Goal: Task Accomplishment & Management: Use online tool/utility

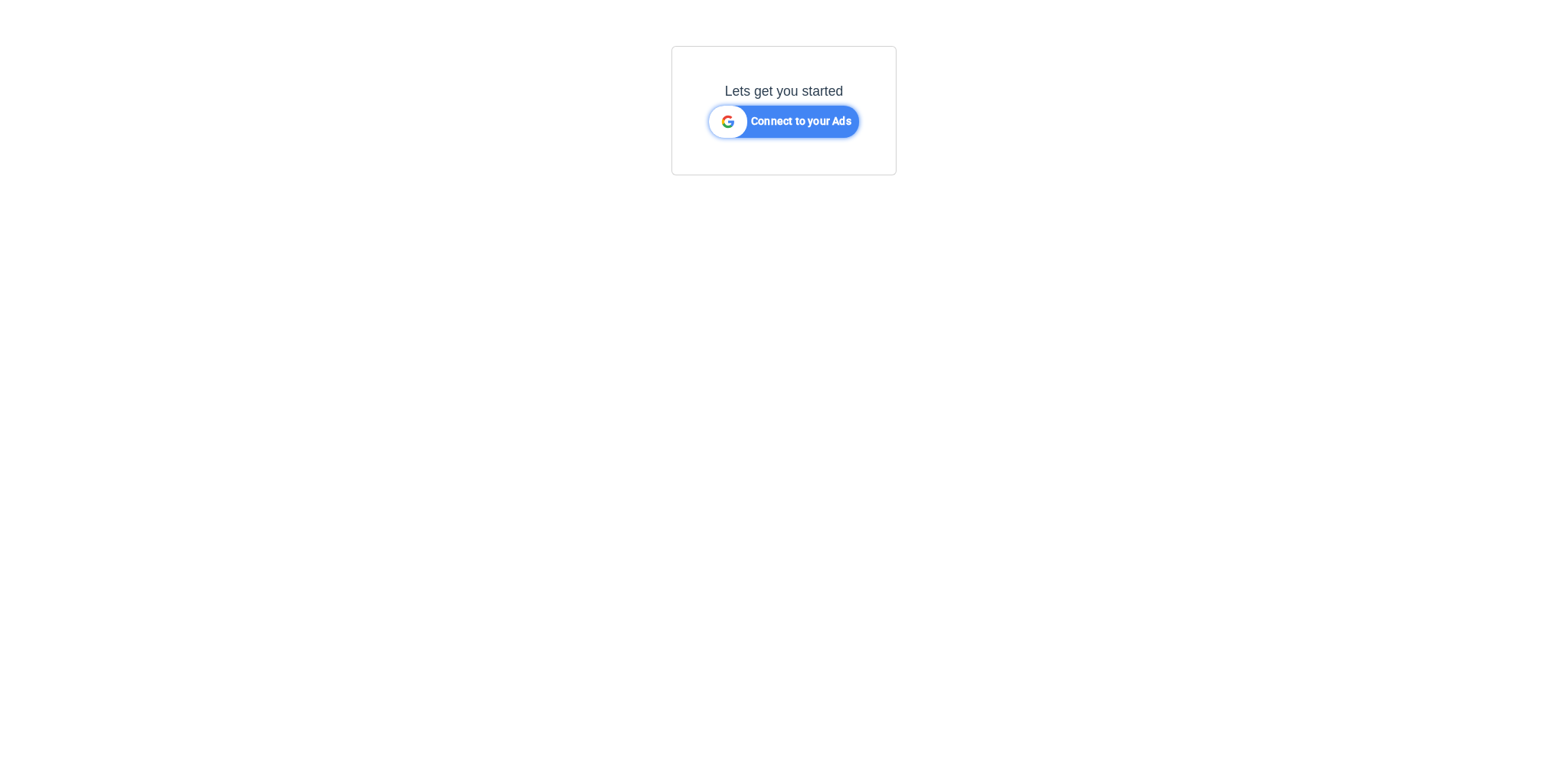
click at [790, 122] on b "Connect to your Ads" at bounding box center [801, 121] width 100 height 12
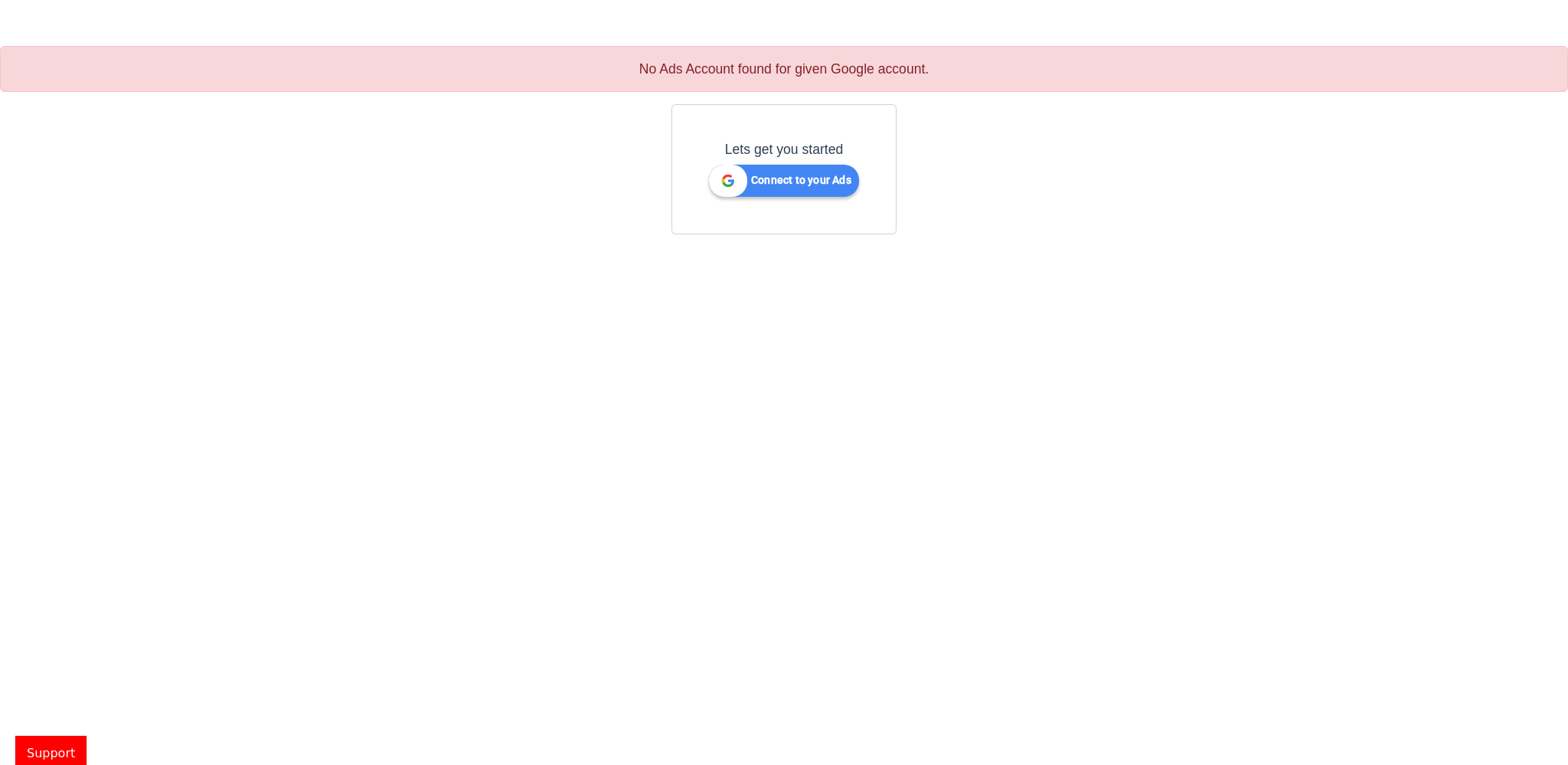
click at [767, 199] on div "Lets get you started Connect to your Ads" at bounding box center [784, 168] width 175 height 79
click at [776, 180] on b "Connect to your Ads" at bounding box center [801, 180] width 100 height 12
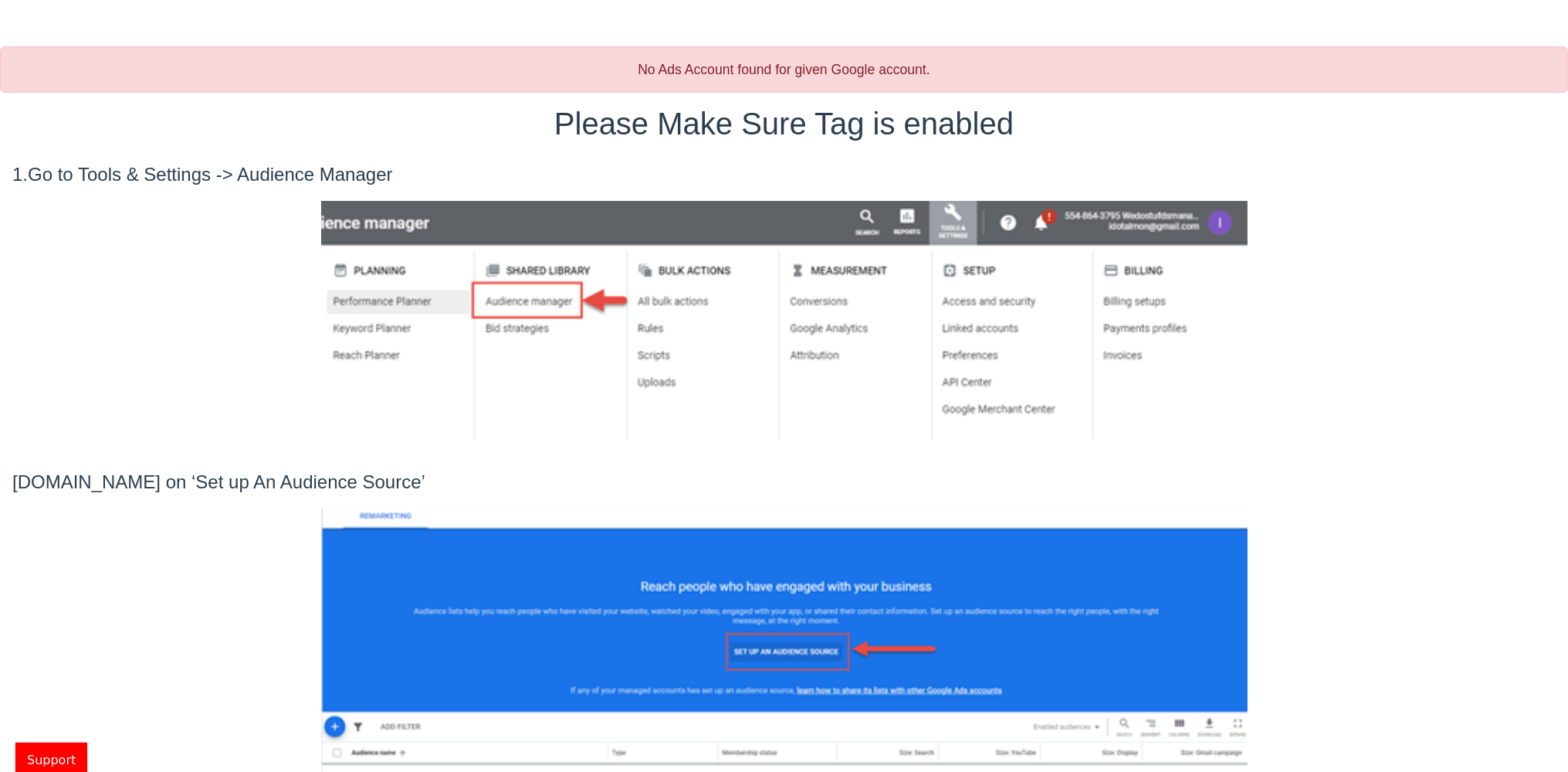
click at [901, 114] on h1 "Please Make Sure Tag is enabled" at bounding box center [784, 123] width 1568 height 37
click at [901, 115] on h1 "Please Make Sure Tag is enabled" at bounding box center [784, 123] width 1568 height 37
click at [780, 141] on h1 "Please Make Sure Tag is enabled" at bounding box center [784, 123] width 1568 height 37
click at [251, 179] on p "1.Go to Tools & Settings -> Audience Manager" at bounding box center [784, 174] width 1543 height 28
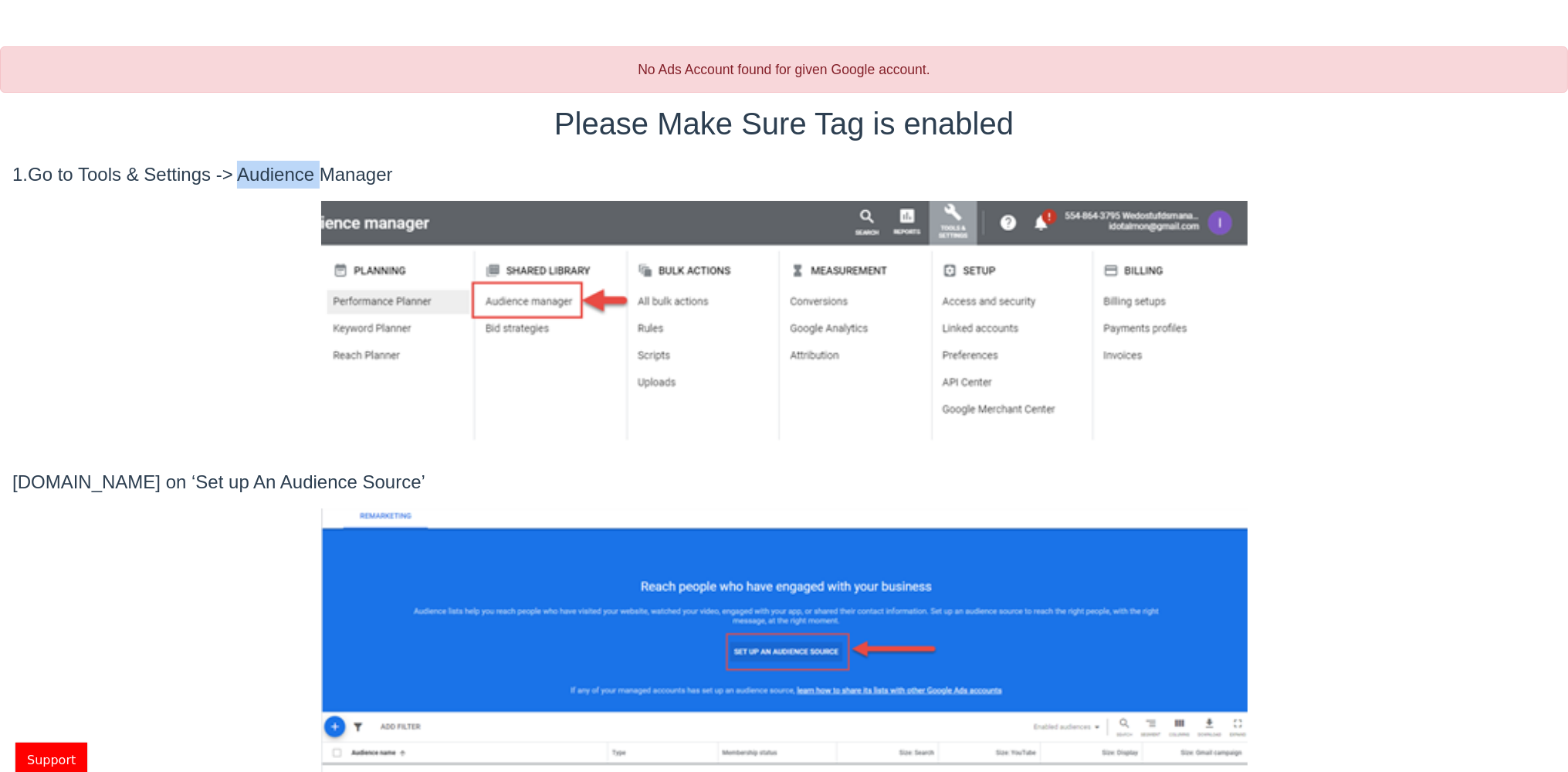
click at [251, 179] on p "1.Go to Tools & Settings -> Audience Manager" at bounding box center [784, 174] width 1543 height 28
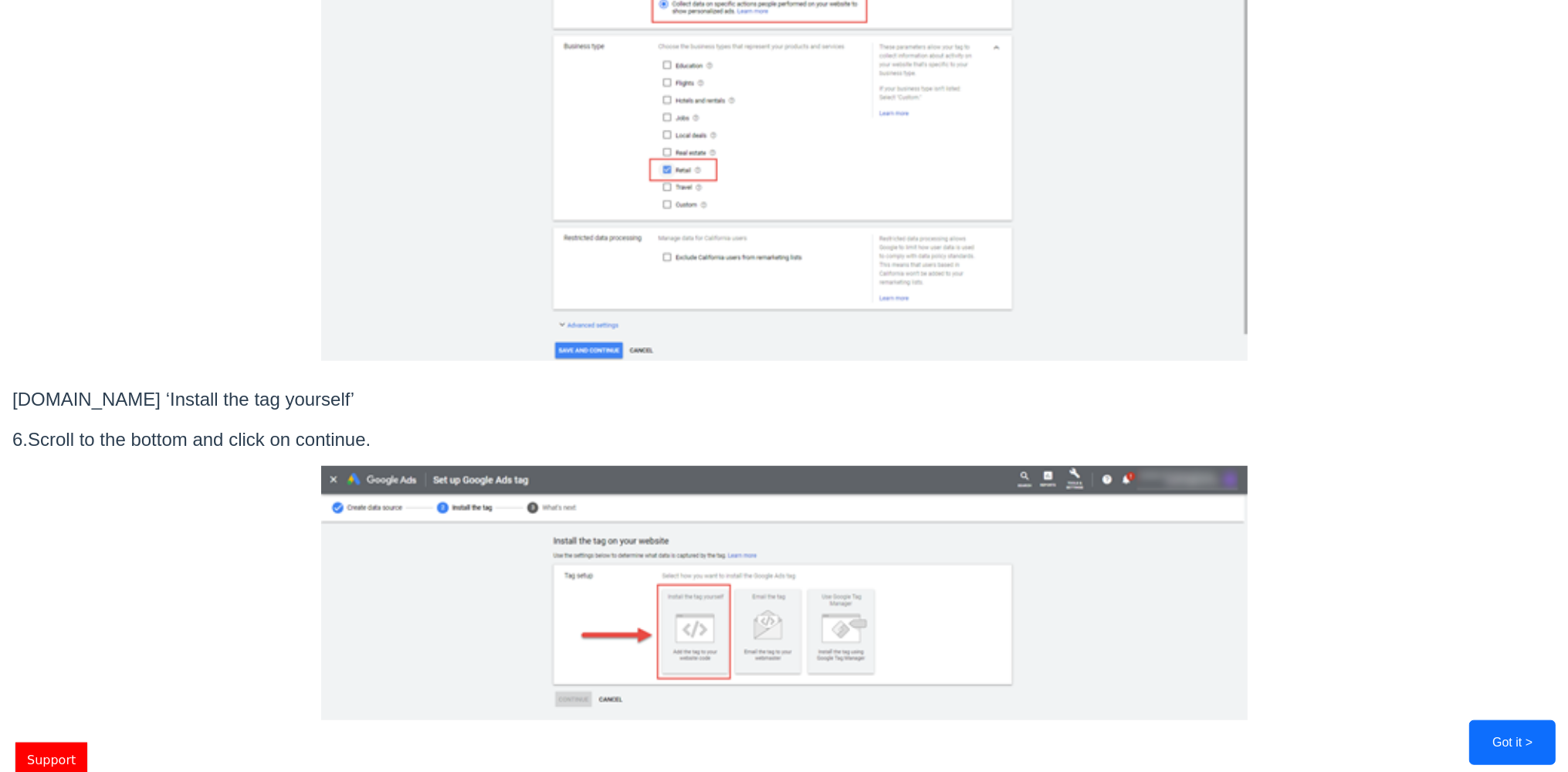
scroll to position [1617, 0]
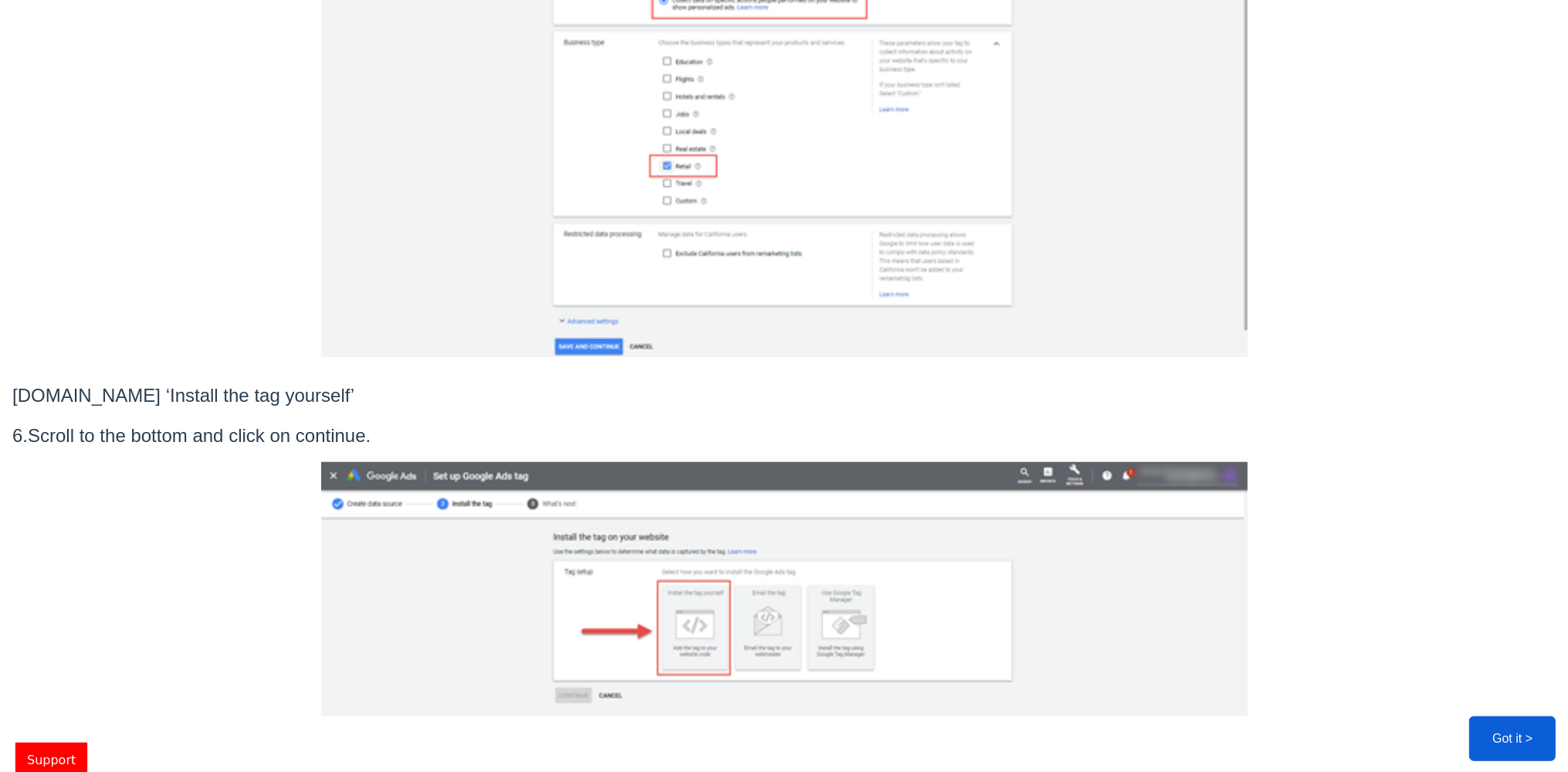
click at [1522, 750] on button "Got it >" at bounding box center [1513, 738] width 87 height 45
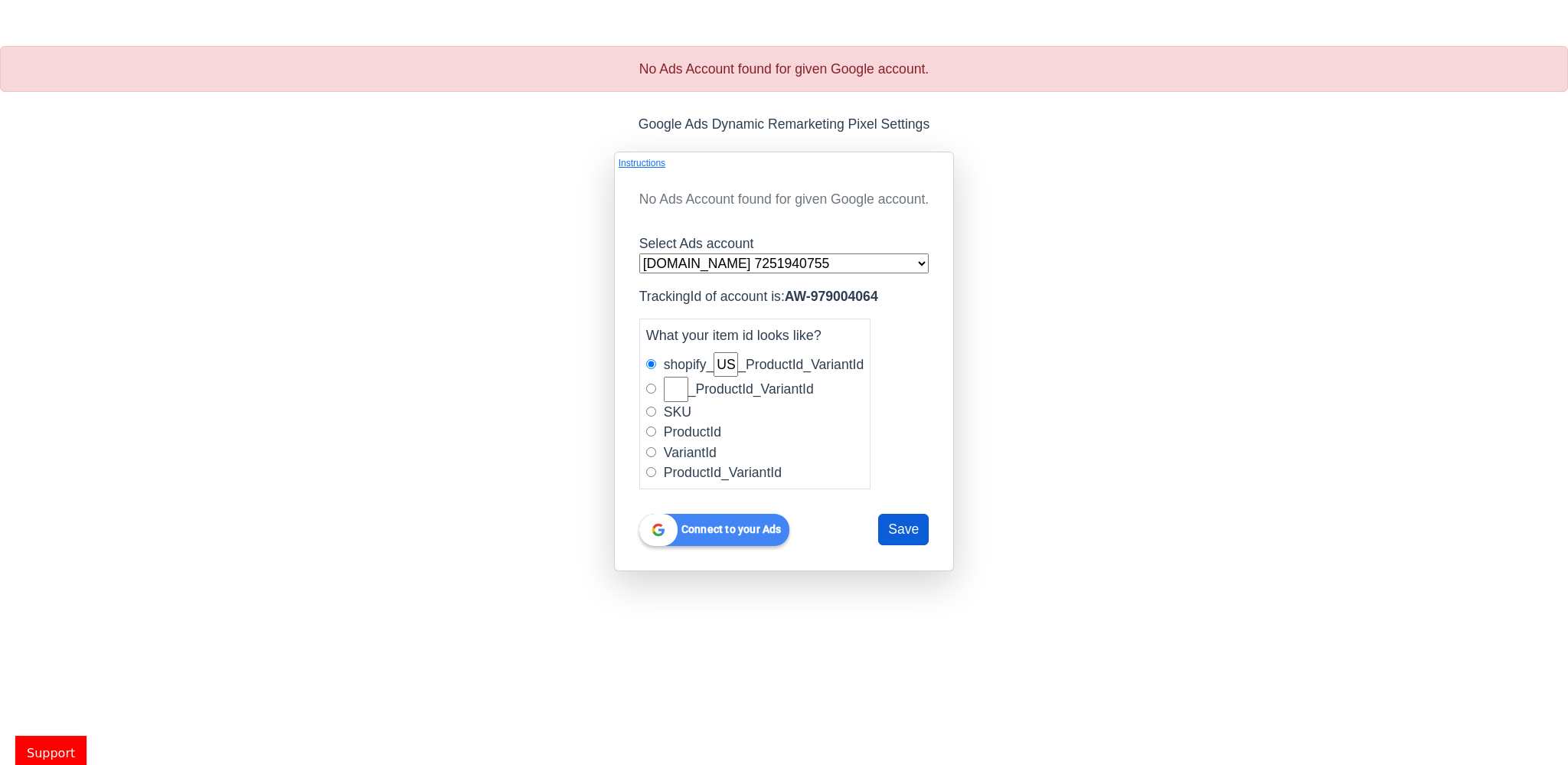
click at [913, 515] on button "Save" at bounding box center [903, 529] width 51 height 31
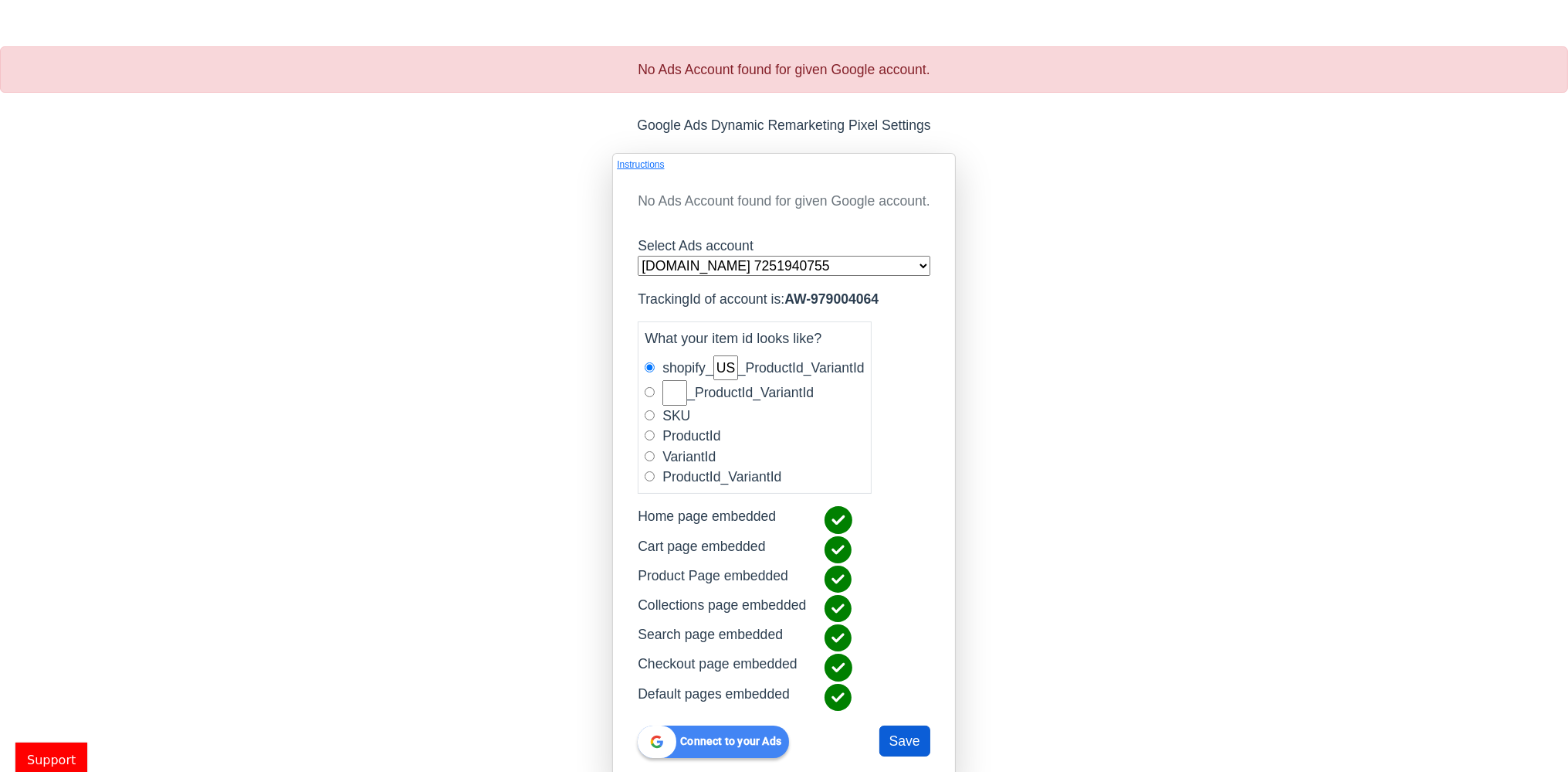
click at [909, 737] on button "Save" at bounding box center [905, 741] width 51 height 31
click at [721, 738] on b "Connect to your Ads" at bounding box center [731, 741] width 101 height 12
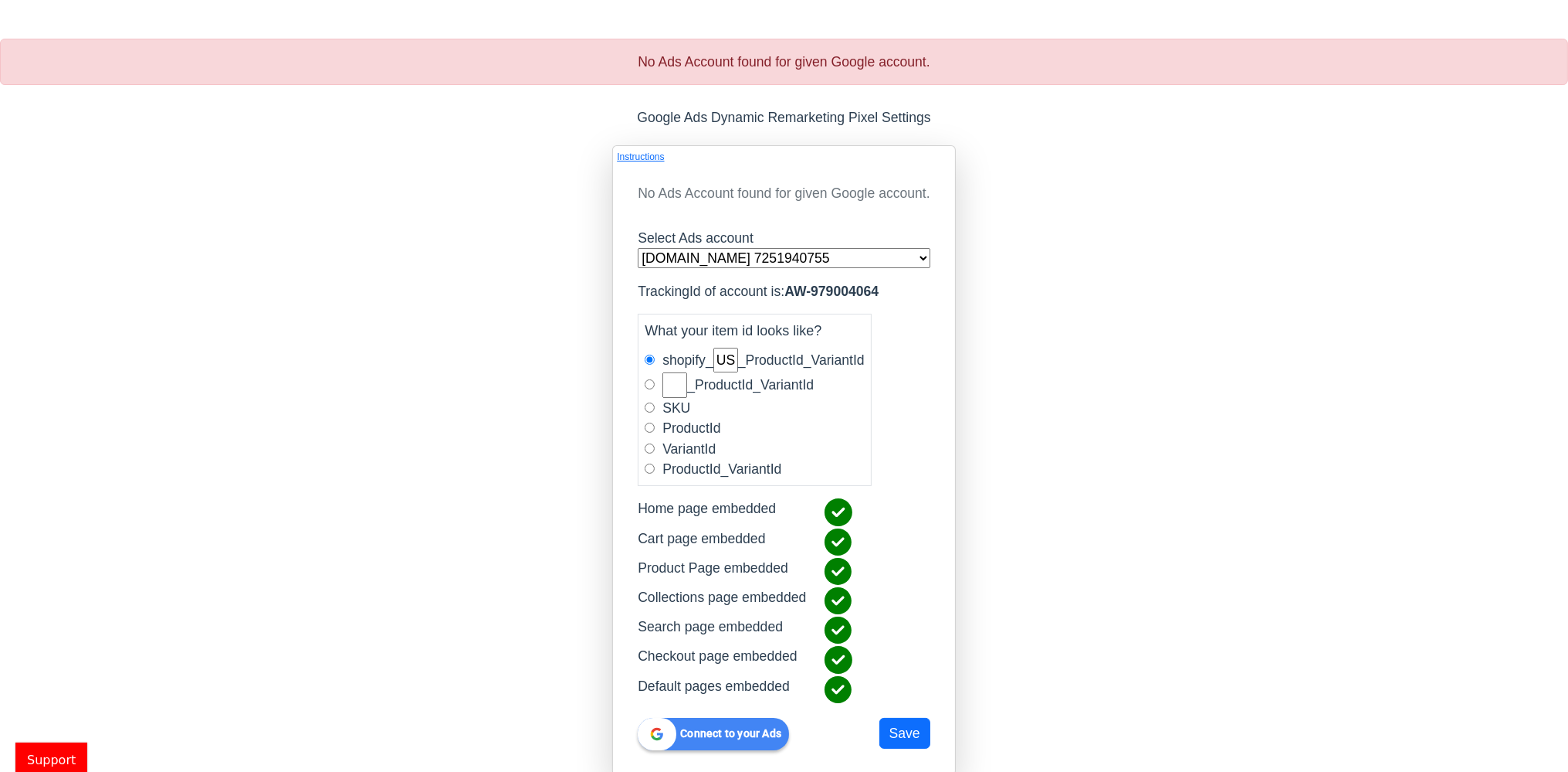
click at [727, 366] on input "US" at bounding box center [725, 360] width 25 height 25
click at [638, 248] on select "[DOMAIN_NAME] 7251940755 [DOMAIN_NAME] 6868756793" at bounding box center [784, 257] width 292 height 20
click at [736, 261] on select "[DOMAIN_NAME] 7251940755 [DOMAIN_NAME] 6868756793" at bounding box center [784, 257] width 292 height 20
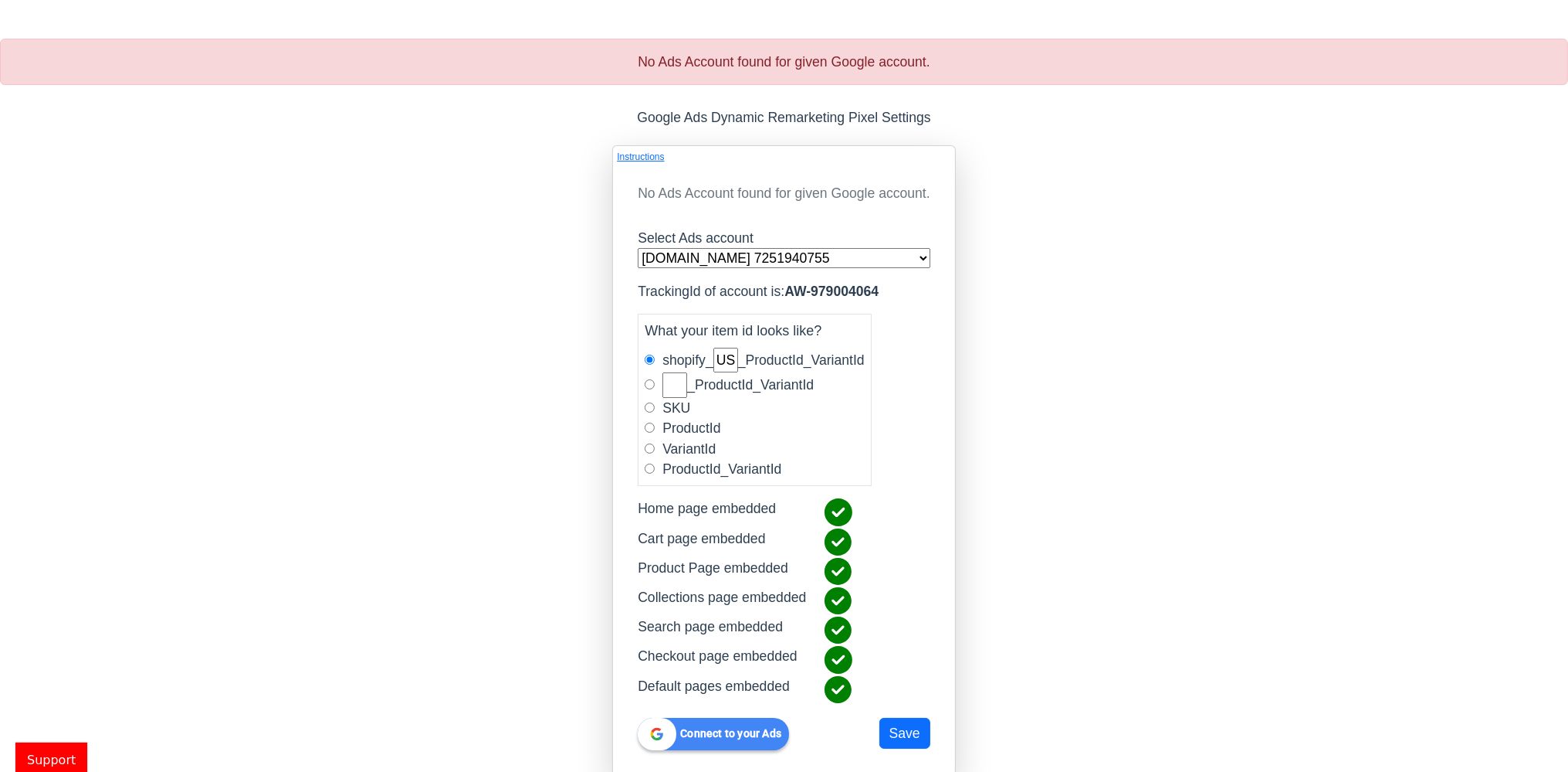
click at [644, 407] on fieldset "What your item id looks like? shopify_ US _ProductId_VariantId _ProductId_Varia…" at bounding box center [755, 399] width 234 height 172
click at [647, 410] on input "radio" at bounding box center [650, 407] width 10 height 10
radio input "true"
radio input "false"
click at [649, 422] on input "radio" at bounding box center [650, 427] width 10 height 10
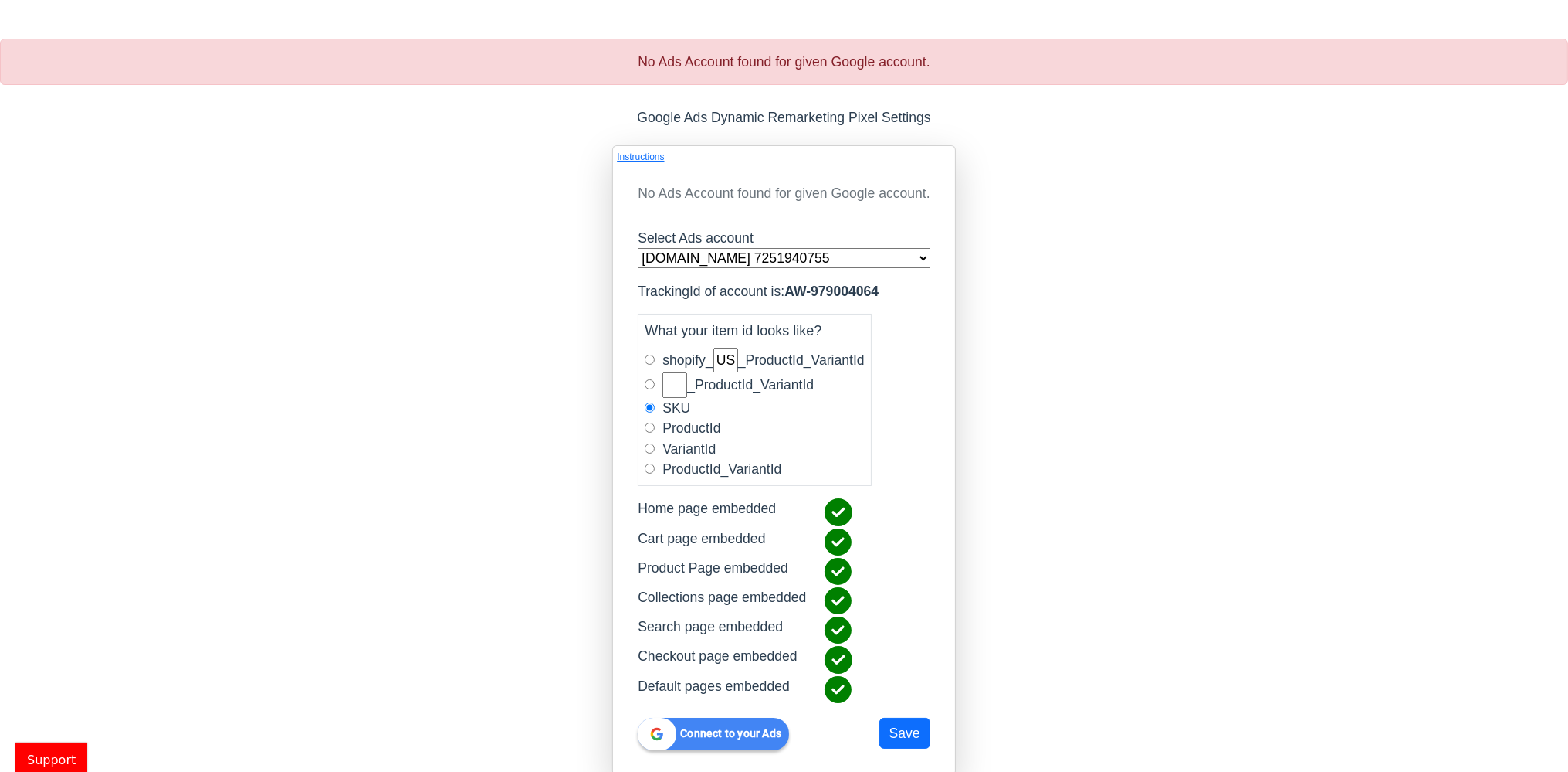
radio input "true"
radio input "false"
click at [748, 734] on b "Connect to your Ads" at bounding box center [731, 733] width 101 height 12
radio input "true"
radio input "false"
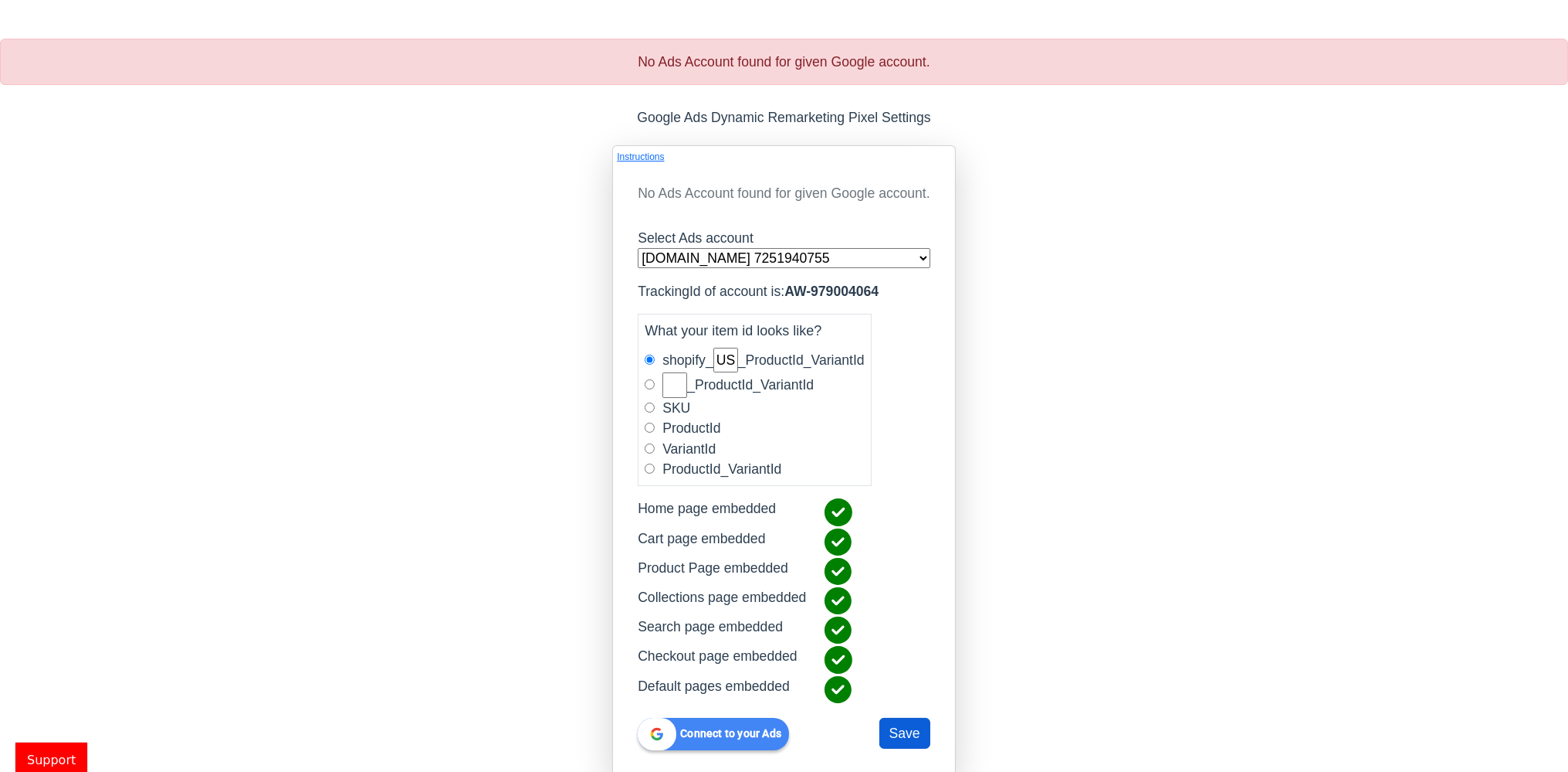
click at [904, 728] on button "Save" at bounding box center [905, 733] width 51 height 31
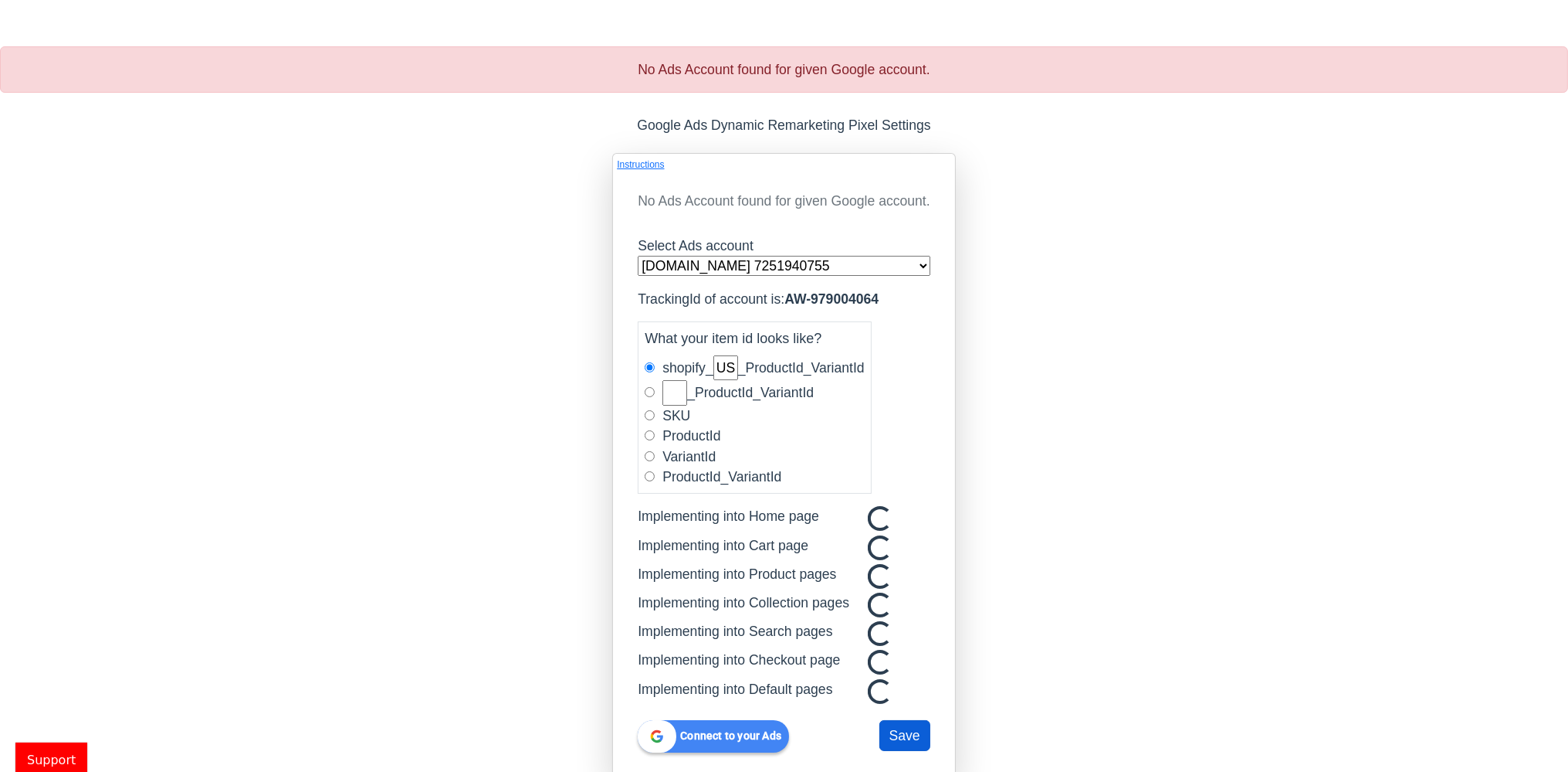
click at [904, 728] on html "No Ads Account found for given Google account. Google Ads Dynamic Remarketing P…" at bounding box center [784, 389] width 1568 height 778
